Goal: Transaction & Acquisition: Book appointment/travel/reservation

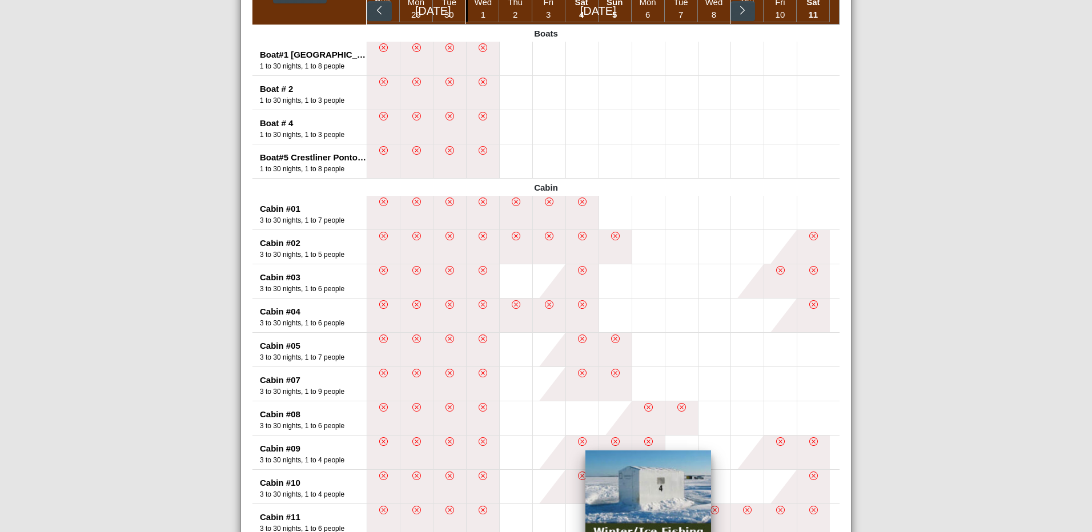
scroll to position [502, 0]
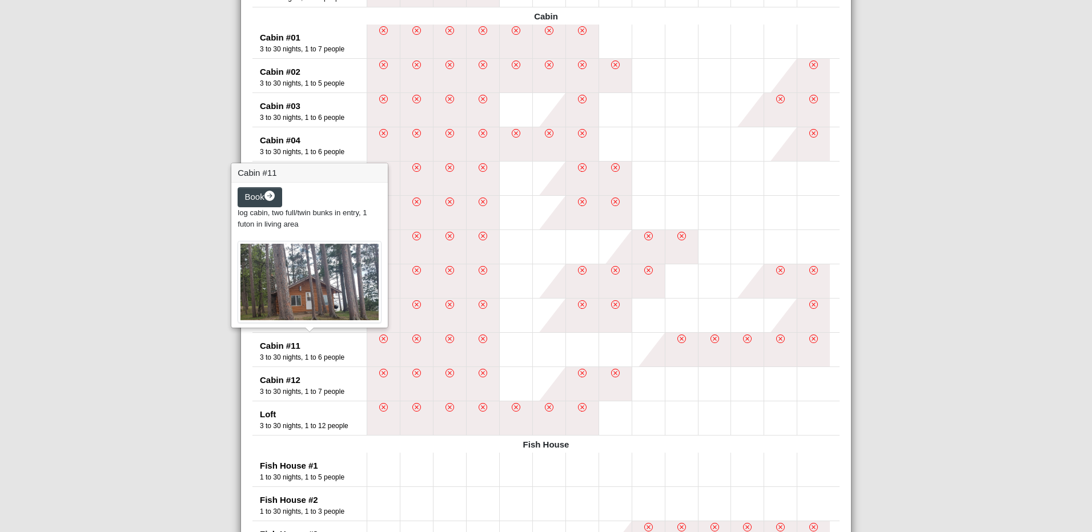
click at [268, 349] on div "Cabin #11" at bounding box center [313, 346] width 107 height 13
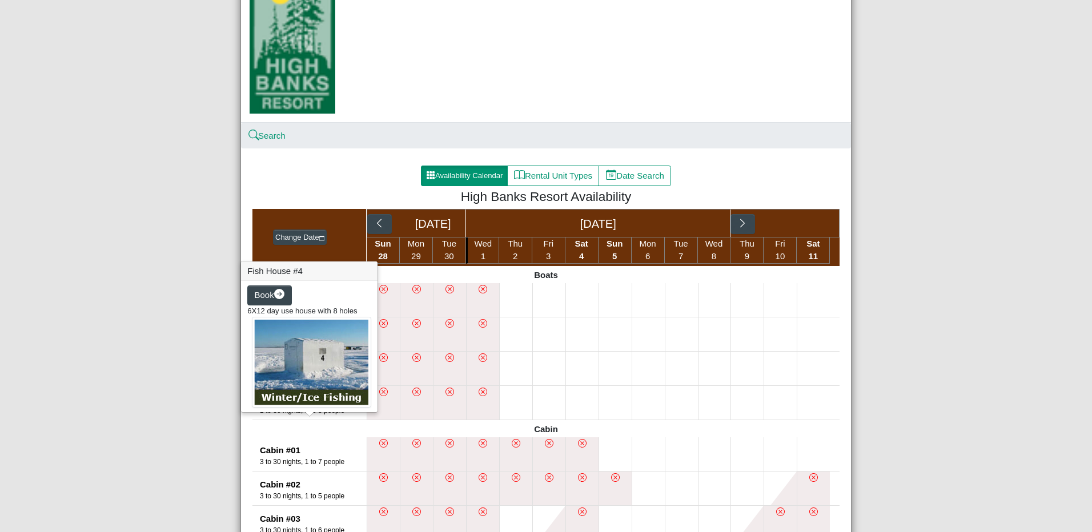
scroll to position [0, 0]
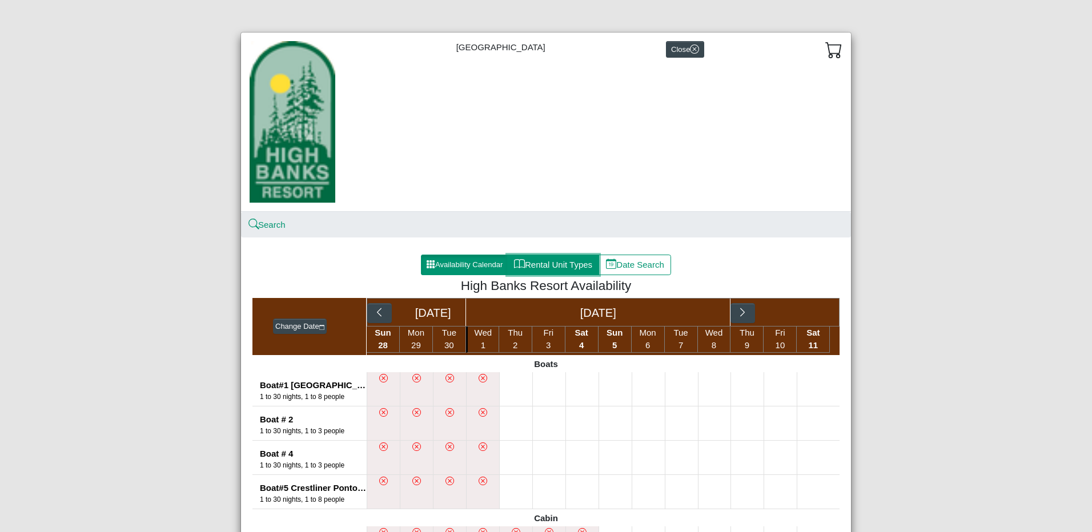
click at [544, 272] on button "Rental Unit Types" at bounding box center [553, 265] width 92 height 21
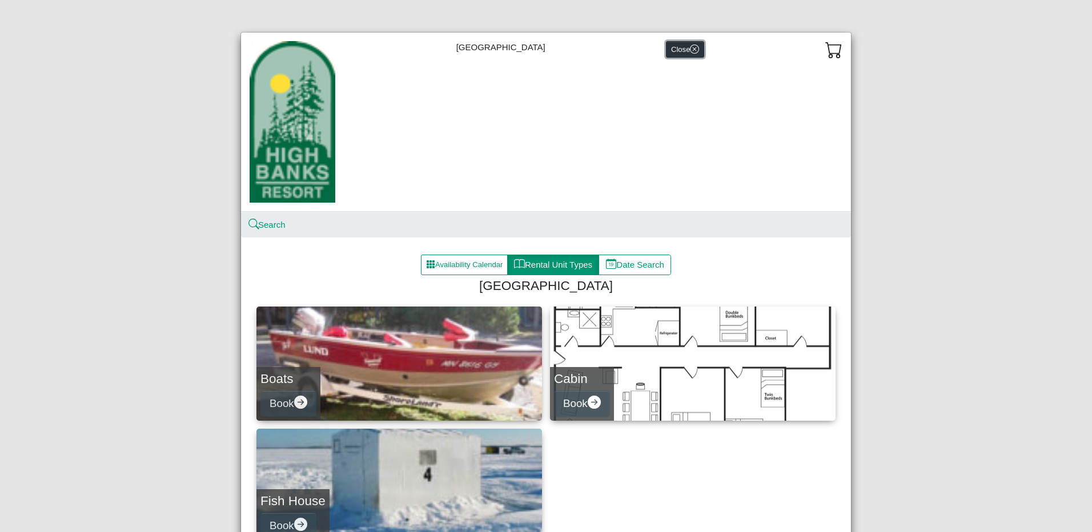
click at [690, 53] on icon "x circle" at bounding box center [694, 49] width 9 height 9
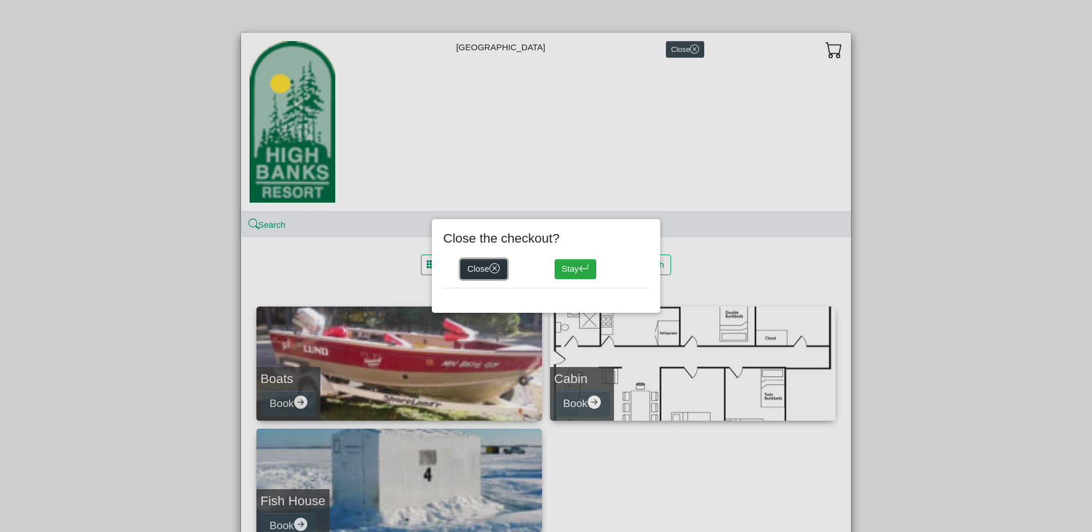
click at [494, 269] on icon "x circle" at bounding box center [495, 268] width 11 height 11
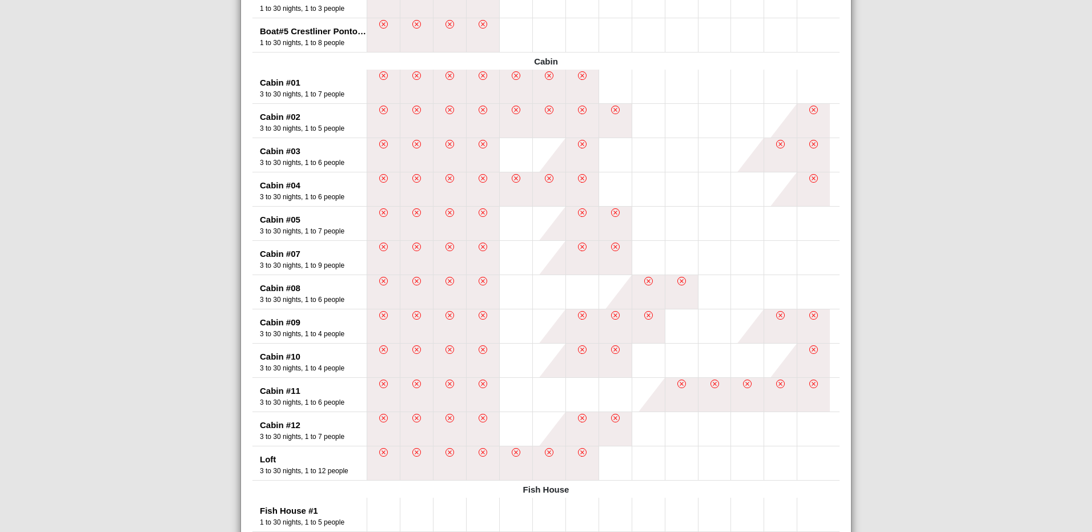
scroll to position [514, 0]
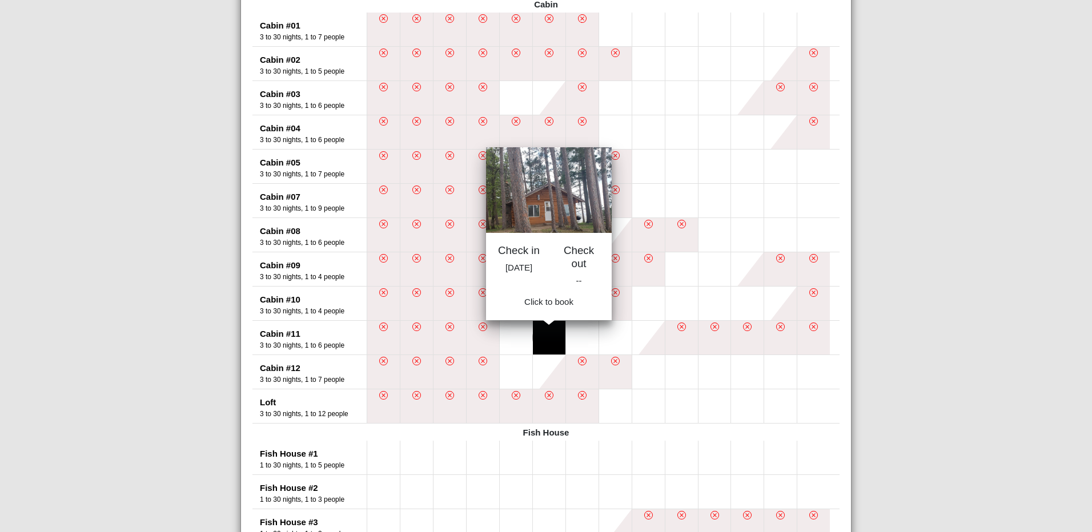
click at [549, 339] on button at bounding box center [549, 338] width 33 height 34
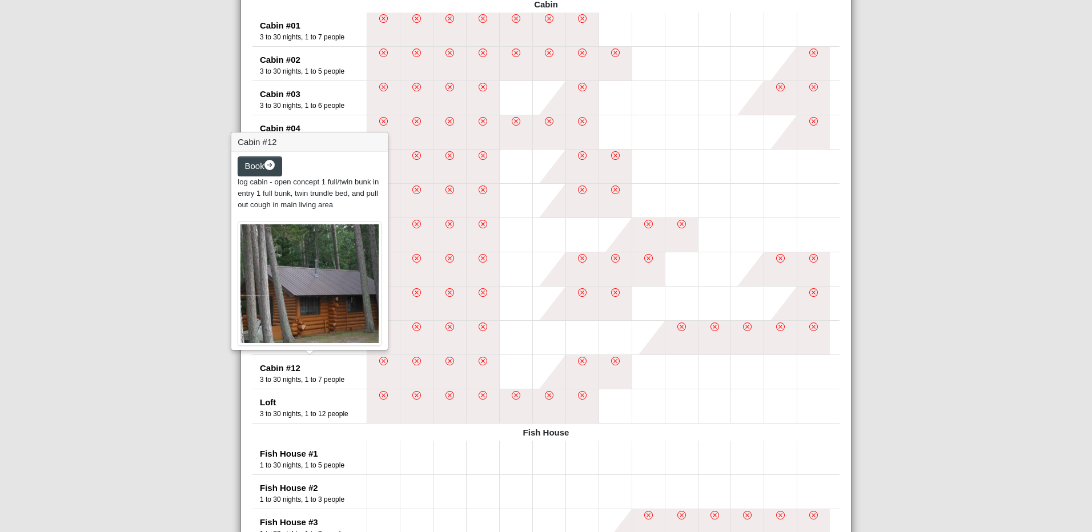
click at [272, 337] on img at bounding box center [310, 284] width 144 height 125
click at [292, 303] on img at bounding box center [310, 284] width 144 height 125
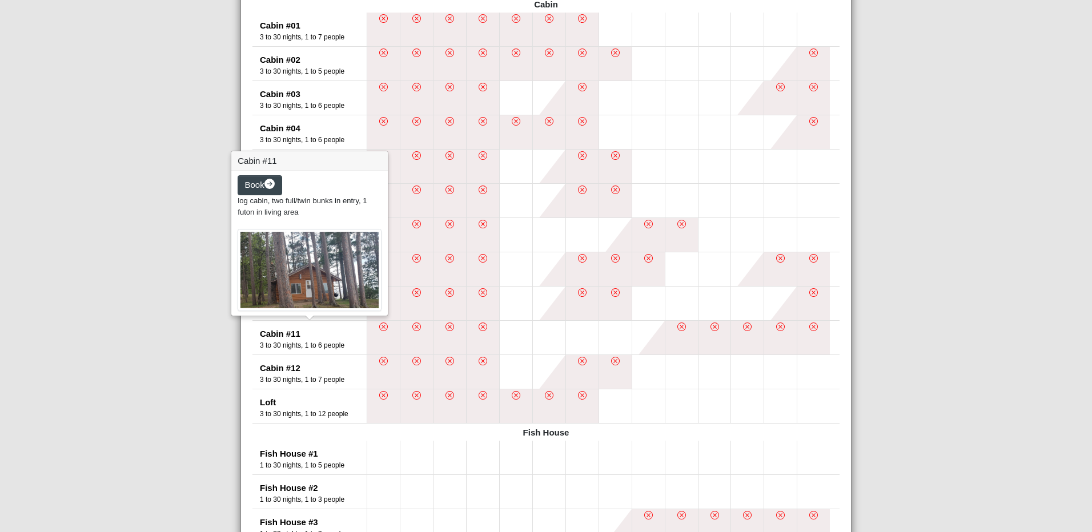
click at [272, 335] on div "Cabin #11" at bounding box center [313, 334] width 107 height 13
drag, startPoint x: 272, startPoint y: 335, endPoint x: 270, endPoint y: 272, distance: 63.5
click at [270, 272] on img at bounding box center [310, 271] width 144 height 82
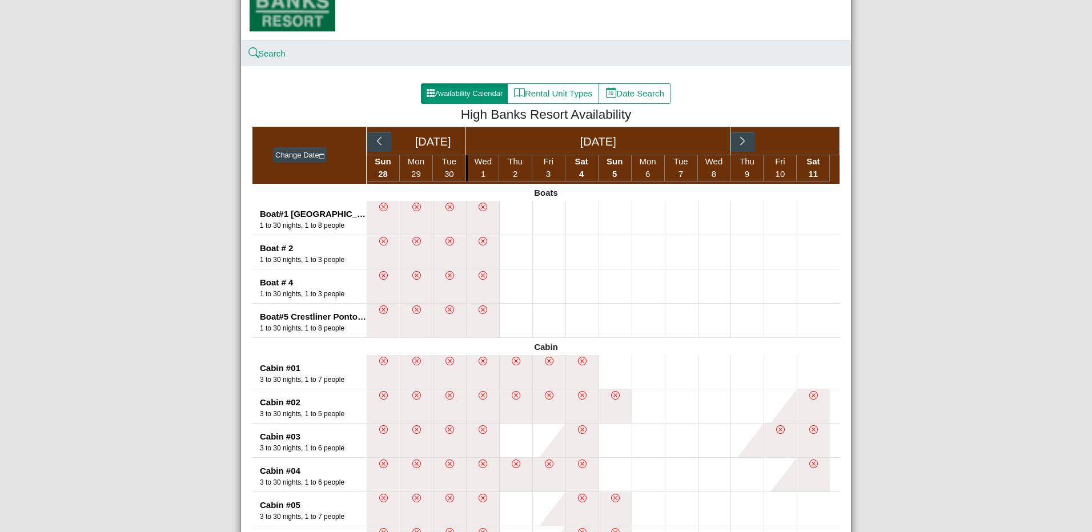
scroll to position [0, 0]
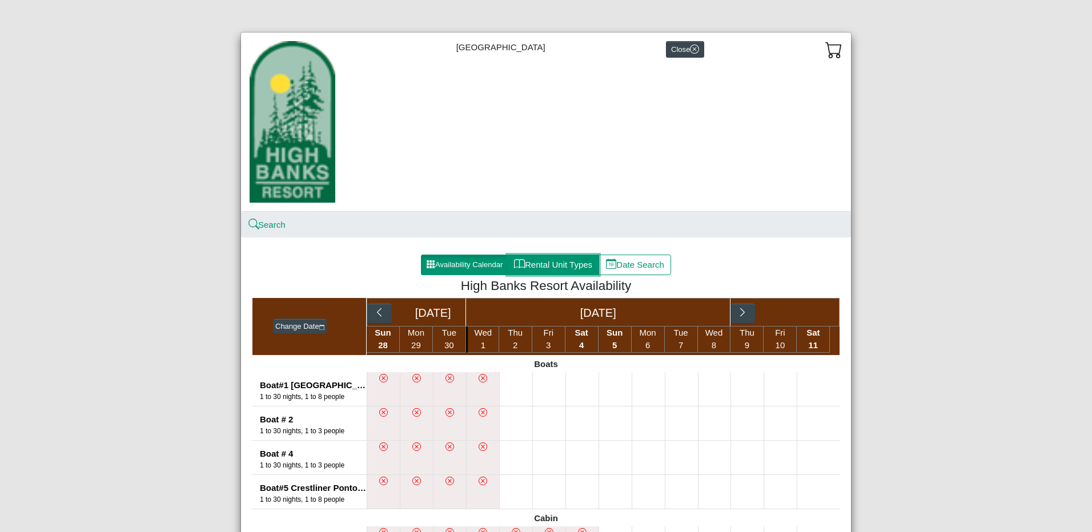
click at [542, 270] on button "Rental Unit Types" at bounding box center [553, 265] width 92 height 21
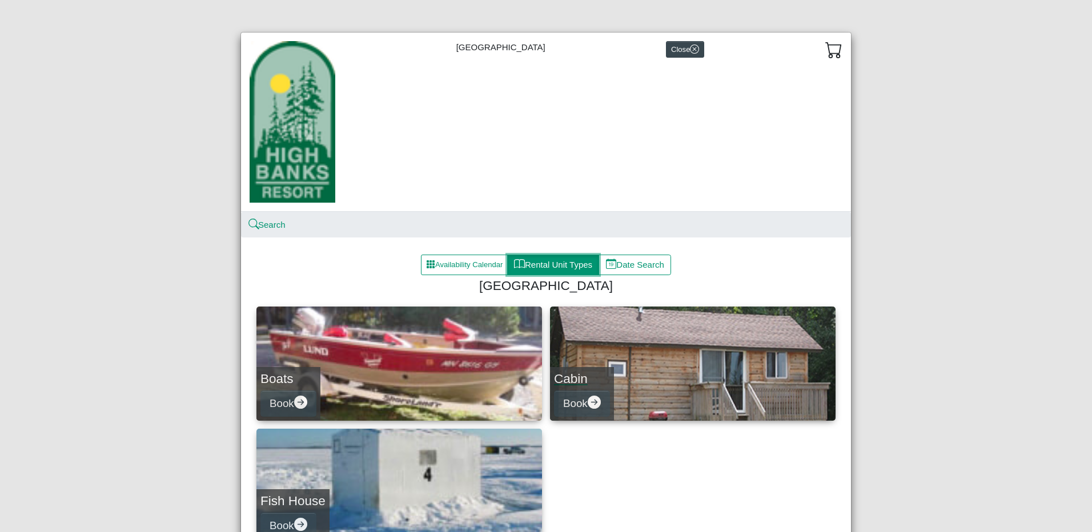
scroll to position [98, 0]
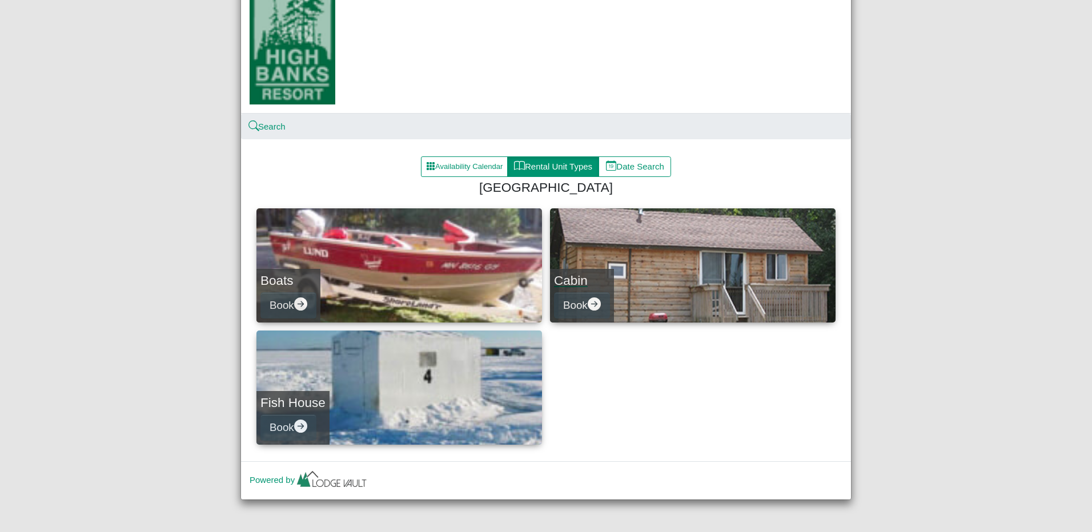
click at [633, 275] on link "Cabin Book" at bounding box center [693, 266] width 286 height 114
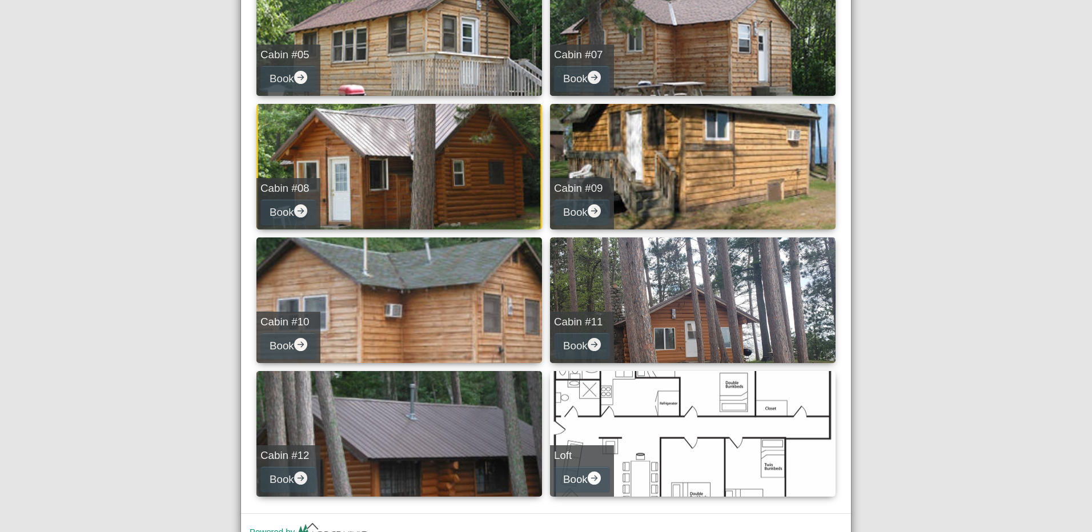
scroll to position [628, 0]
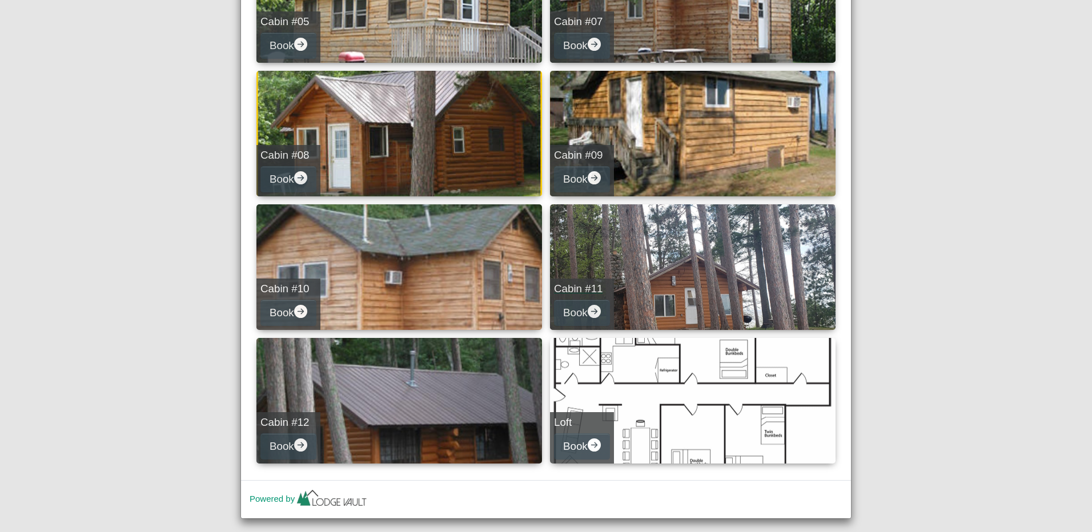
click at [720, 276] on link "Cabin #11 Book" at bounding box center [693, 268] width 286 height 126
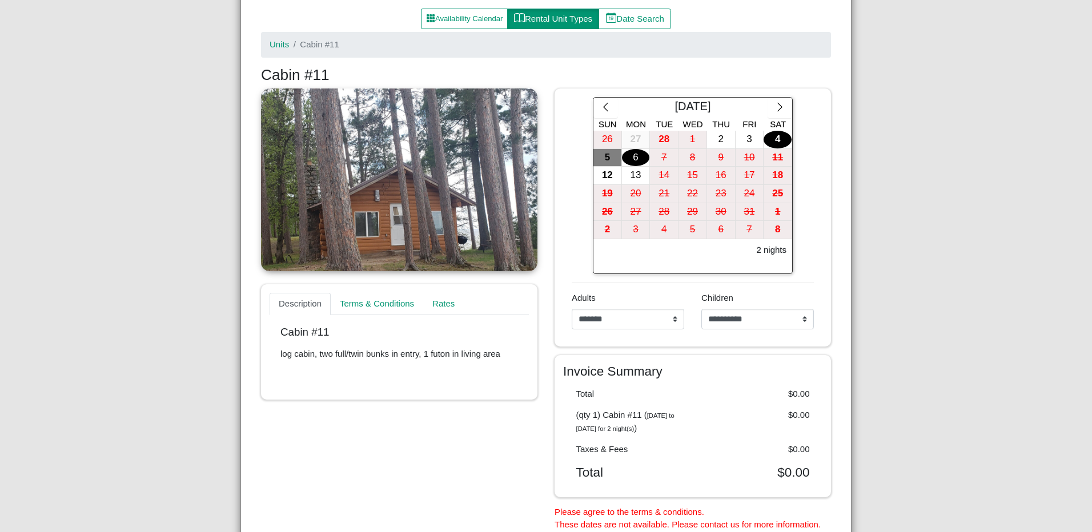
scroll to position [194, 0]
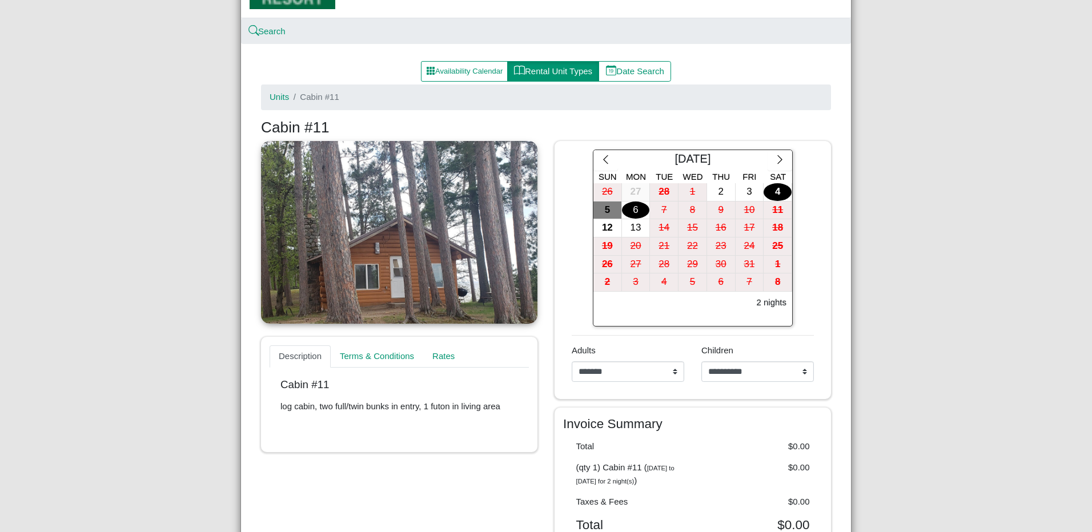
click at [396, 231] on link at bounding box center [399, 232] width 276 height 183
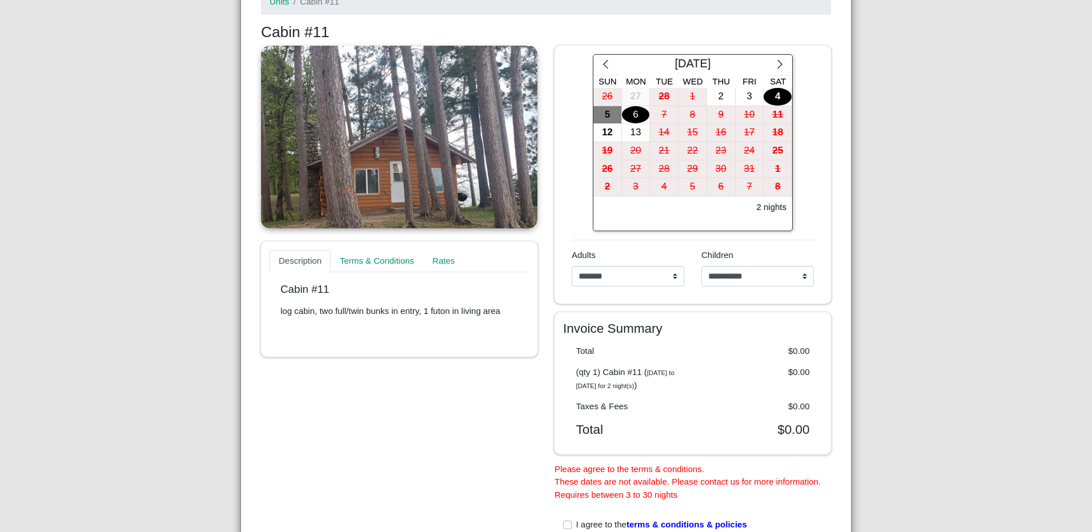
scroll to position [308, 0]
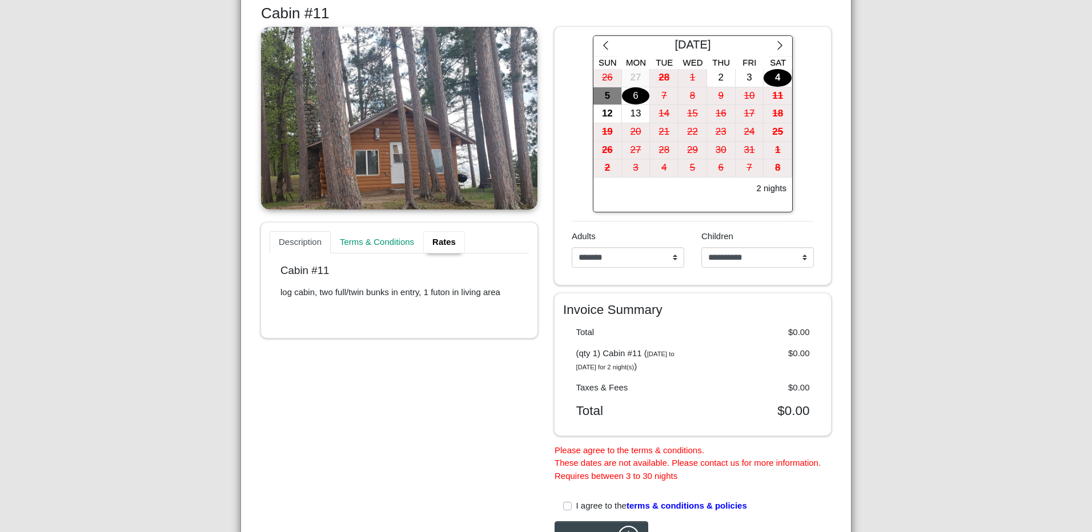
click at [445, 244] on link "Rates" at bounding box center [444, 242] width 42 height 23
click at [721, 82] on div "2" at bounding box center [721, 78] width 28 height 18
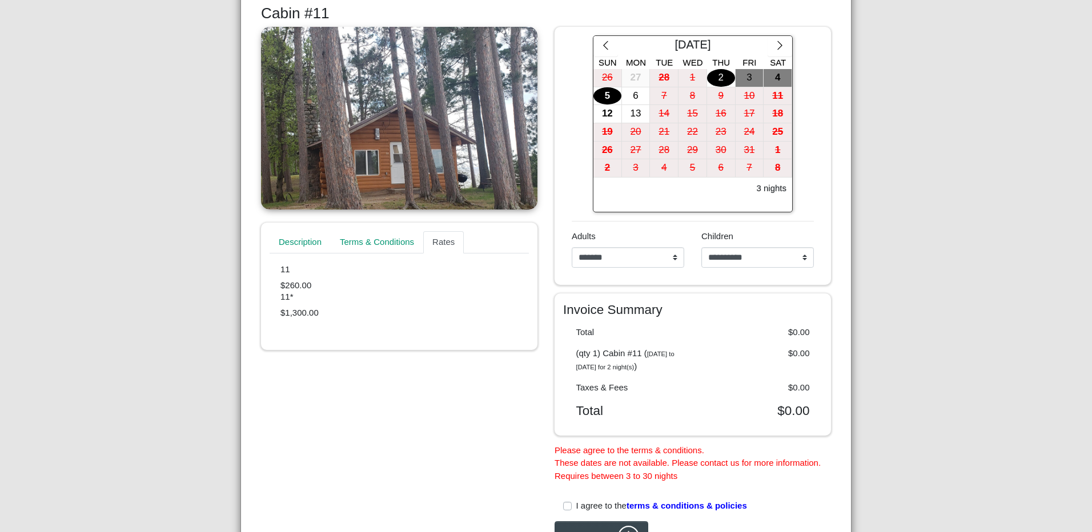
click at [603, 97] on div "5" at bounding box center [608, 96] width 28 height 18
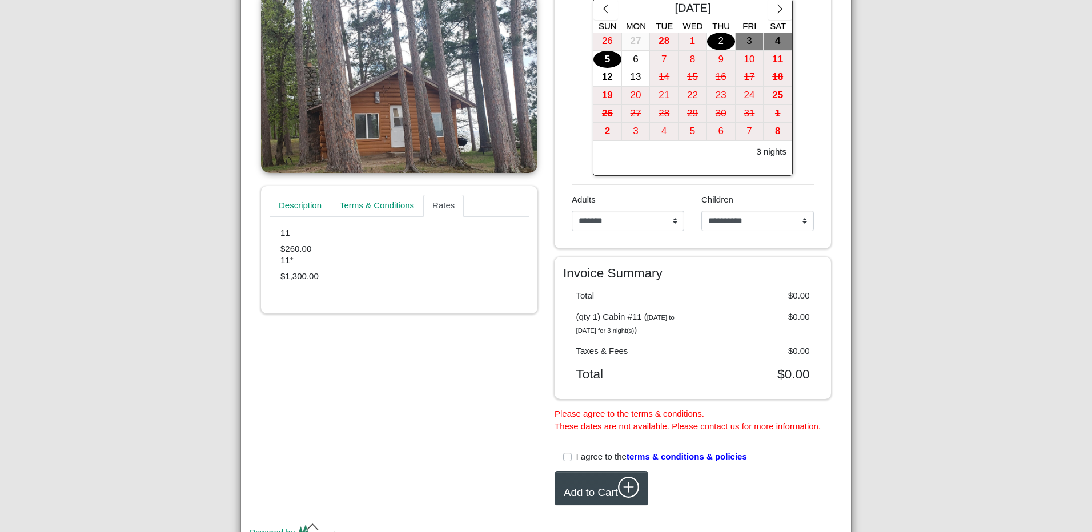
scroll to position [365, 0]
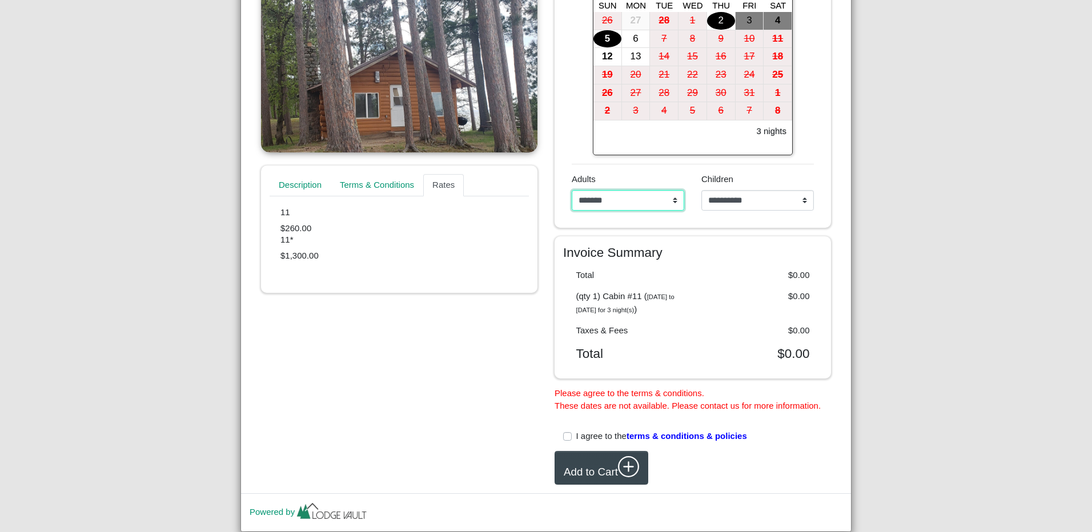
click at [670, 200] on select "**********" at bounding box center [628, 200] width 113 height 21
select select "*"
click at [572, 190] on select "**********" at bounding box center [628, 200] width 113 height 21
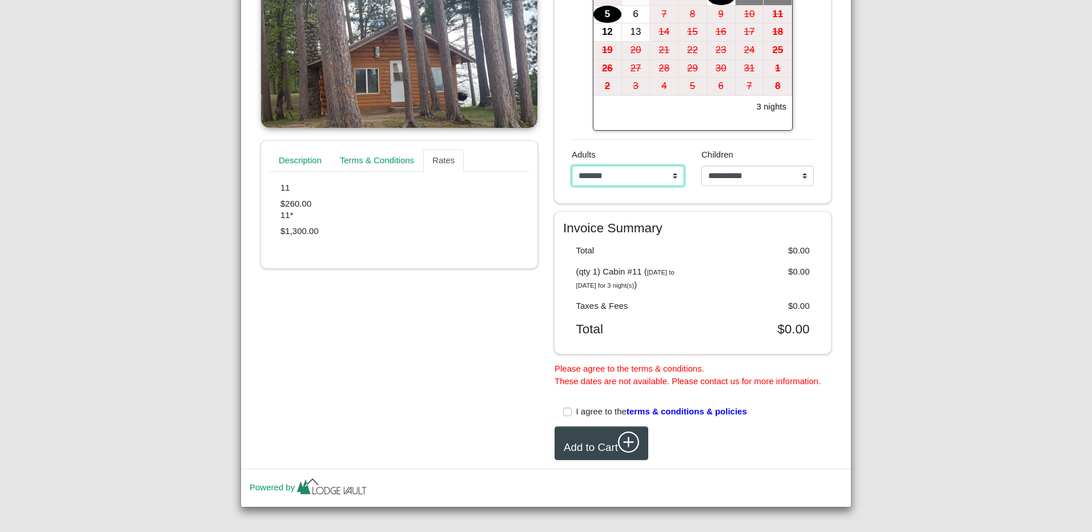
scroll to position [409, 0]
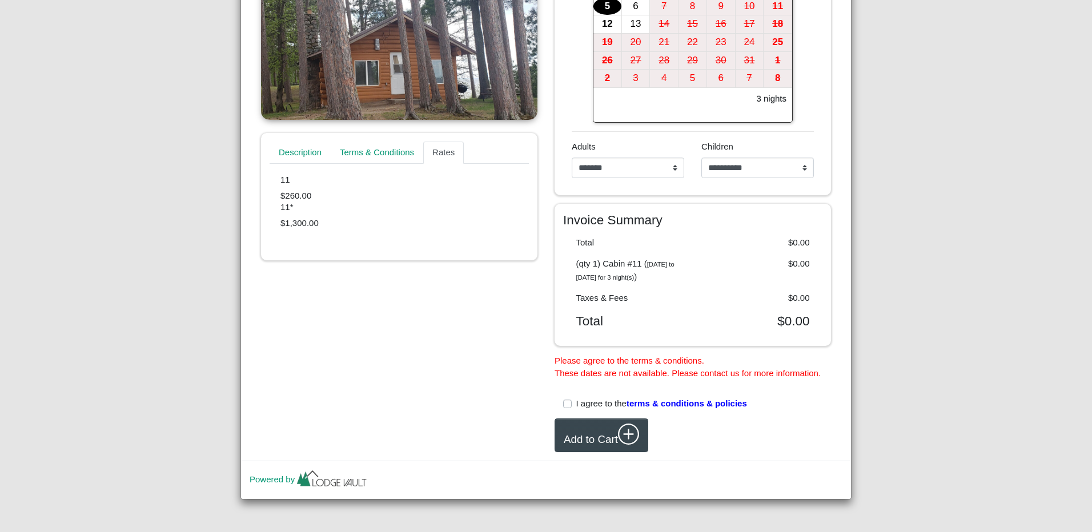
click at [576, 407] on label "I agree to the terms & conditions & policies" at bounding box center [661, 404] width 171 height 13
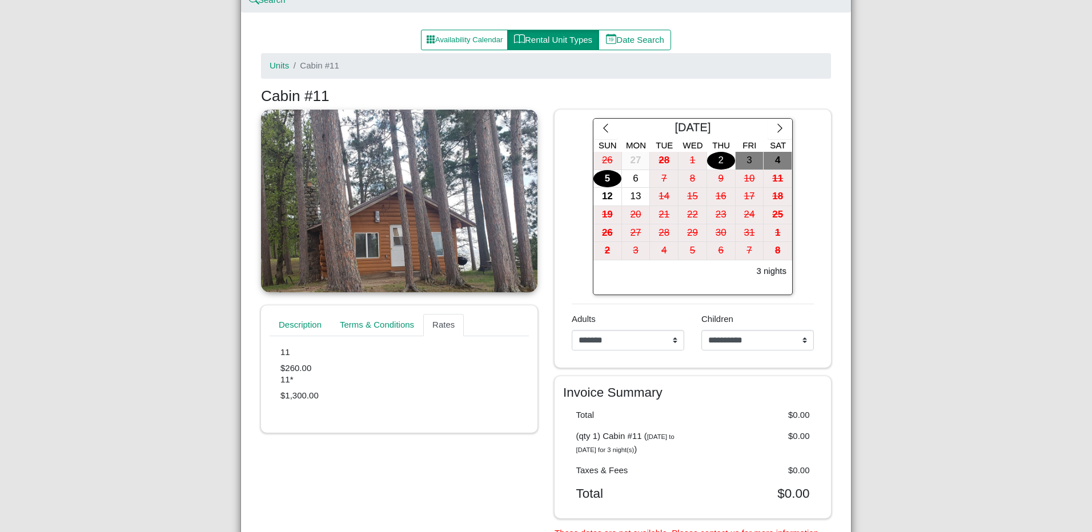
scroll to position [396, 0]
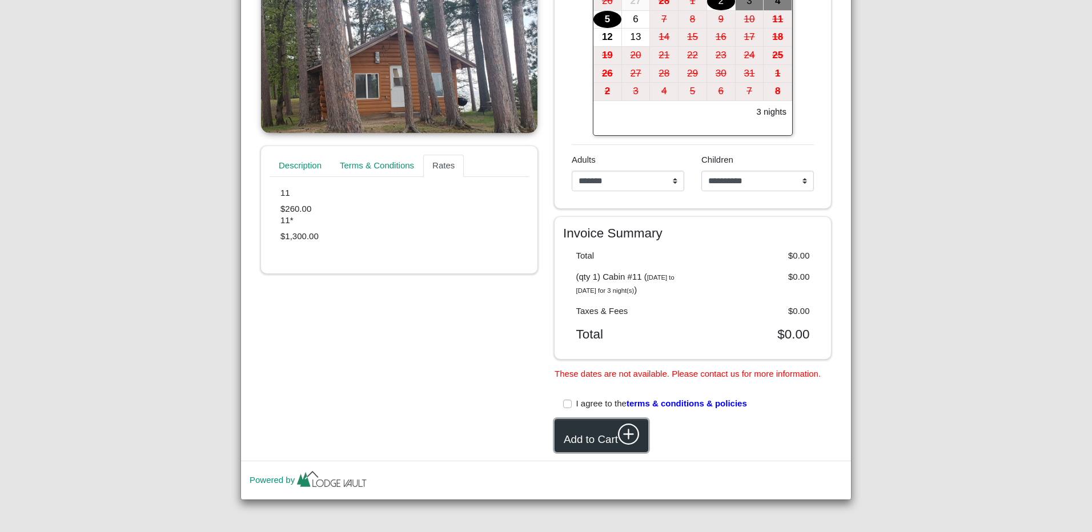
click at [583, 430] on button "Add to Cart" at bounding box center [602, 436] width 94 height 34
click at [611, 438] on button "Add to Cart" at bounding box center [602, 436] width 94 height 34
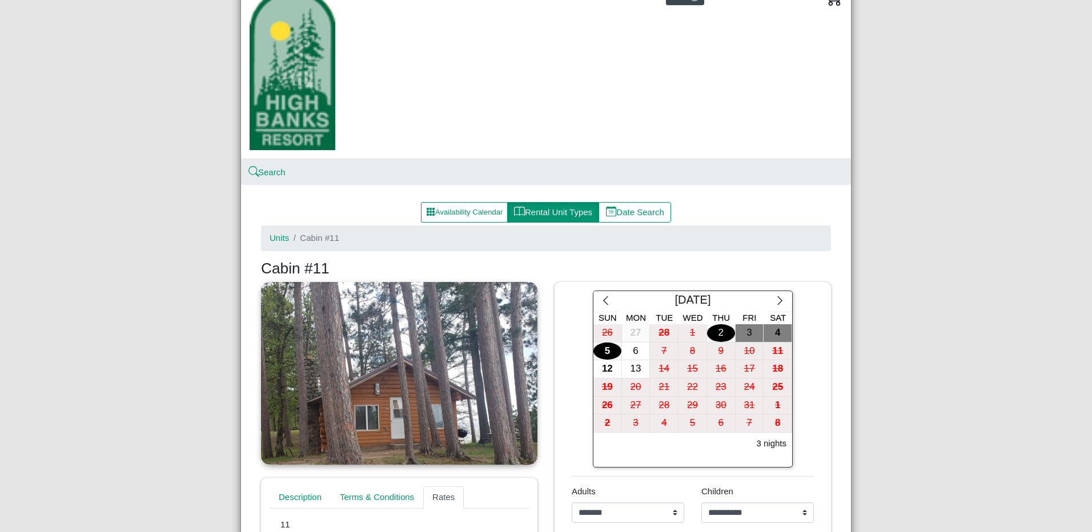
scroll to position [0, 0]
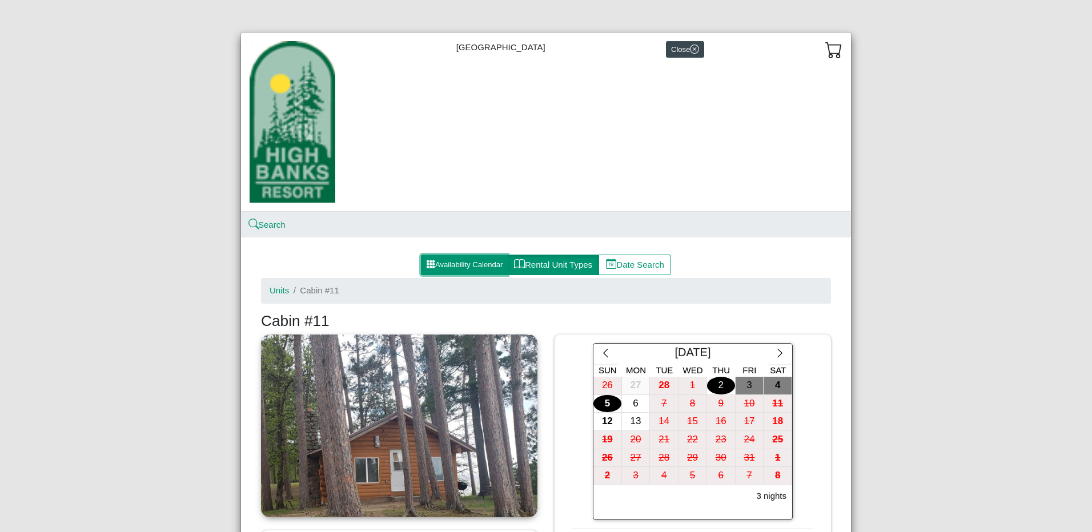
click at [472, 266] on button "Availability Calendar" at bounding box center [464, 265] width 87 height 21
